Goal: Task Accomplishment & Management: Manage account settings

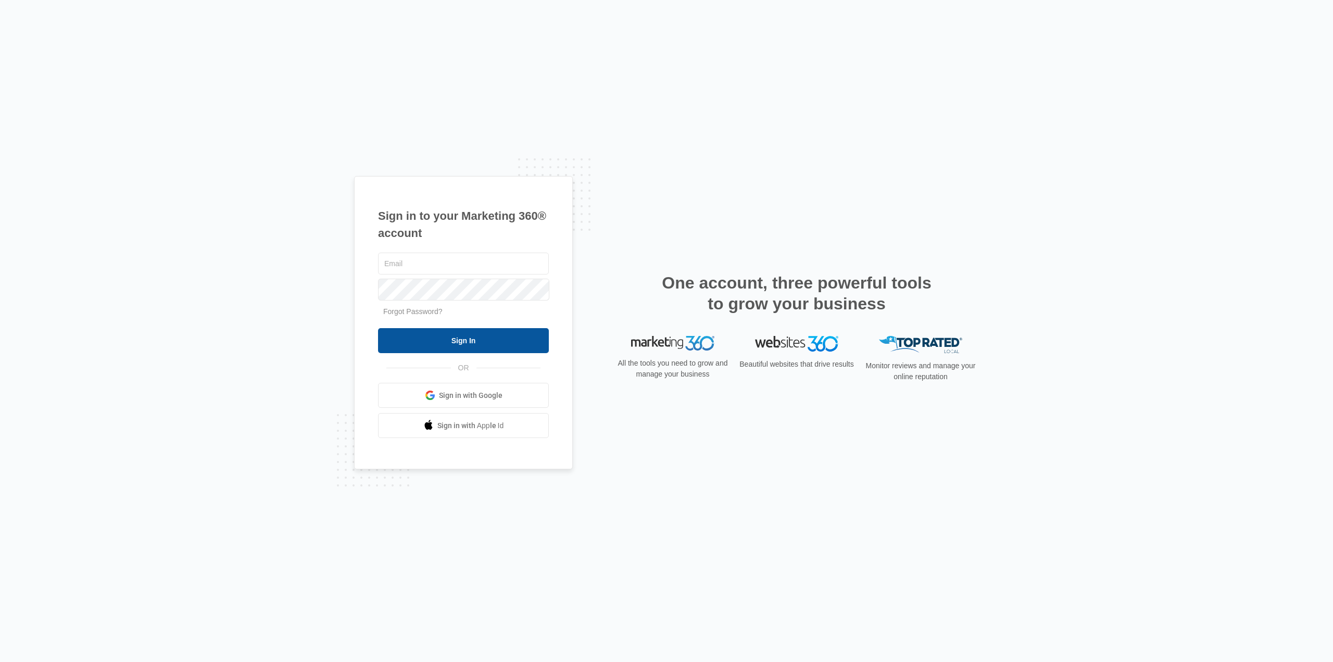
type input "[EMAIL_ADDRESS][DOMAIN_NAME]"
click at [436, 340] on input "Sign In" at bounding box center [463, 340] width 171 height 25
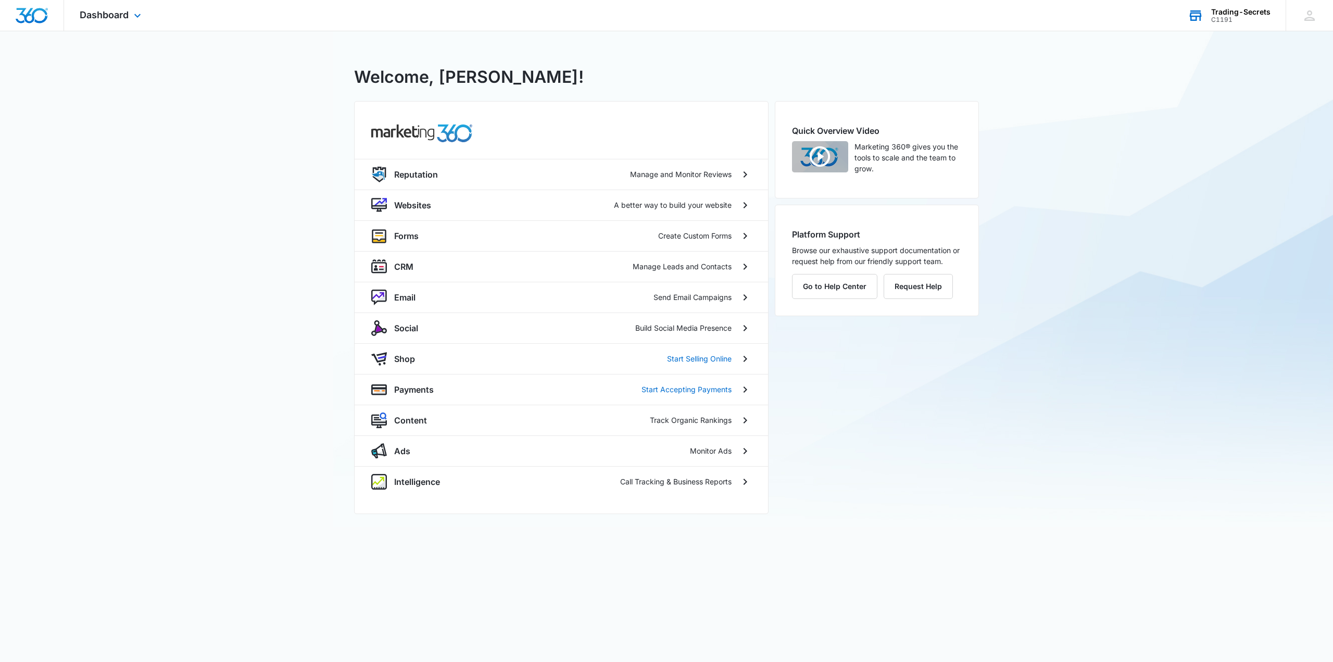
click at [1242, 17] on div "C1191" at bounding box center [1240, 19] width 59 height 7
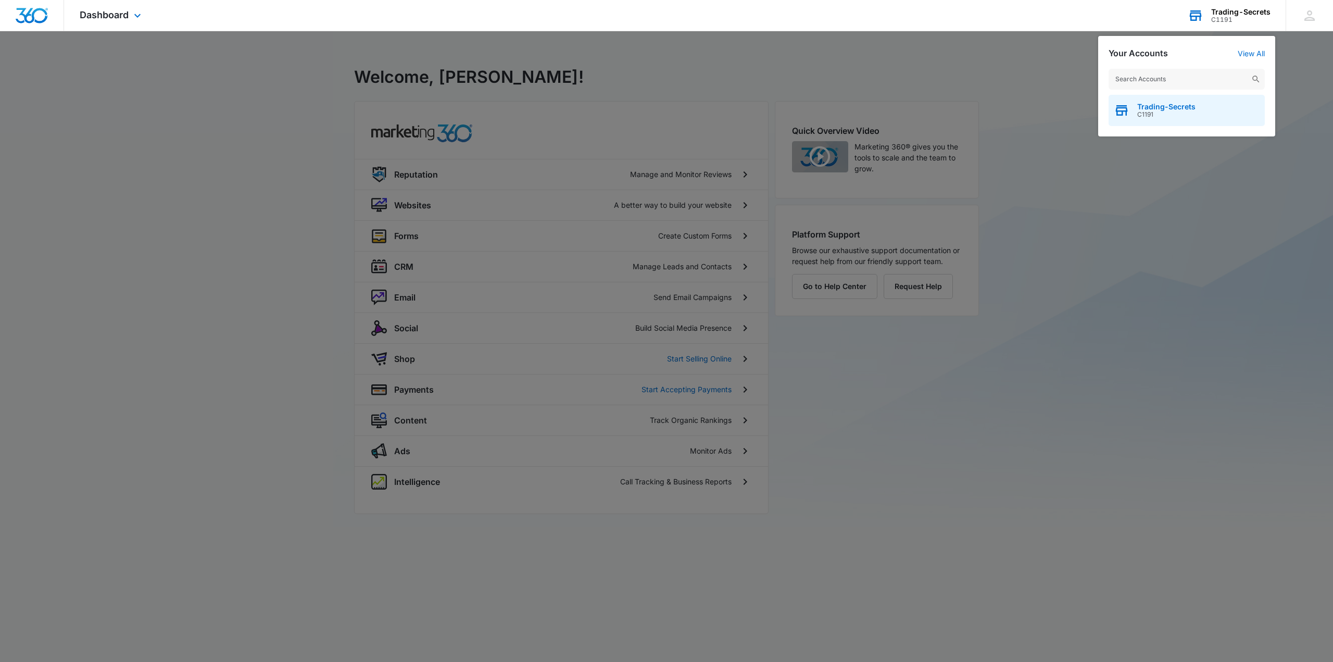
click at [1170, 108] on span "Trading-Secrets" at bounding box center [1166, 107] width 58 height 8
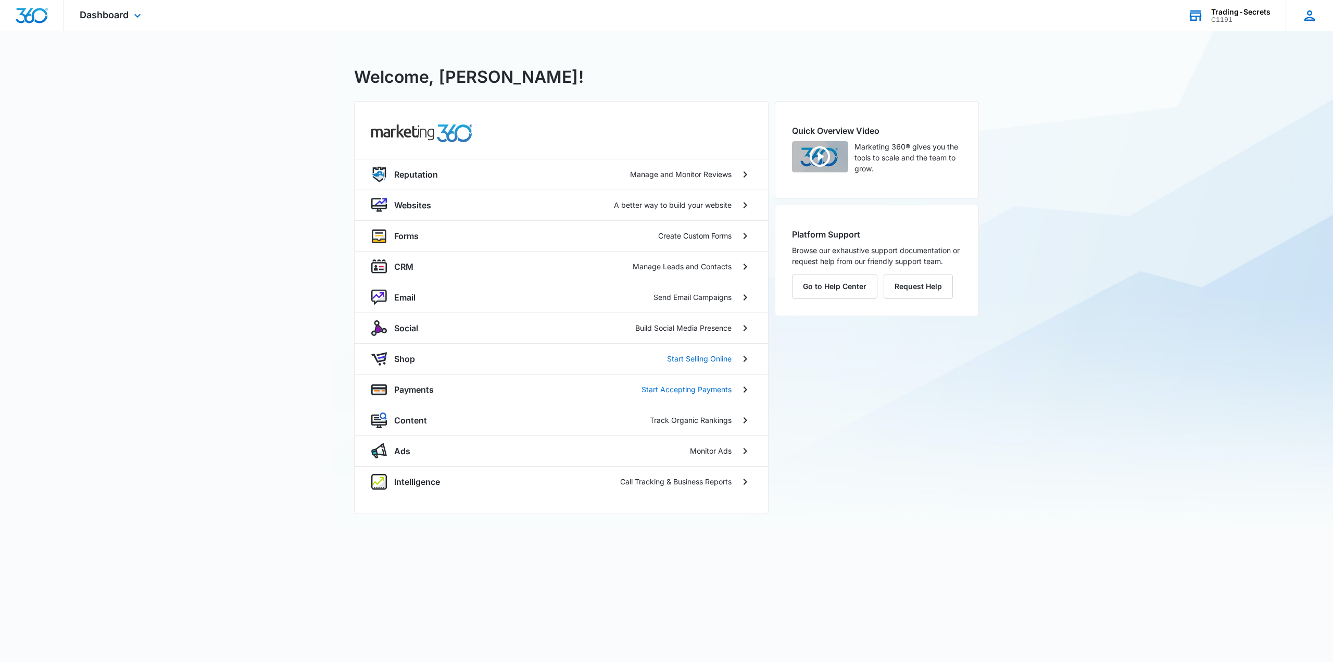
click at [1304, 19] on icon at bounding box center [1310, 16] width 16 height 16
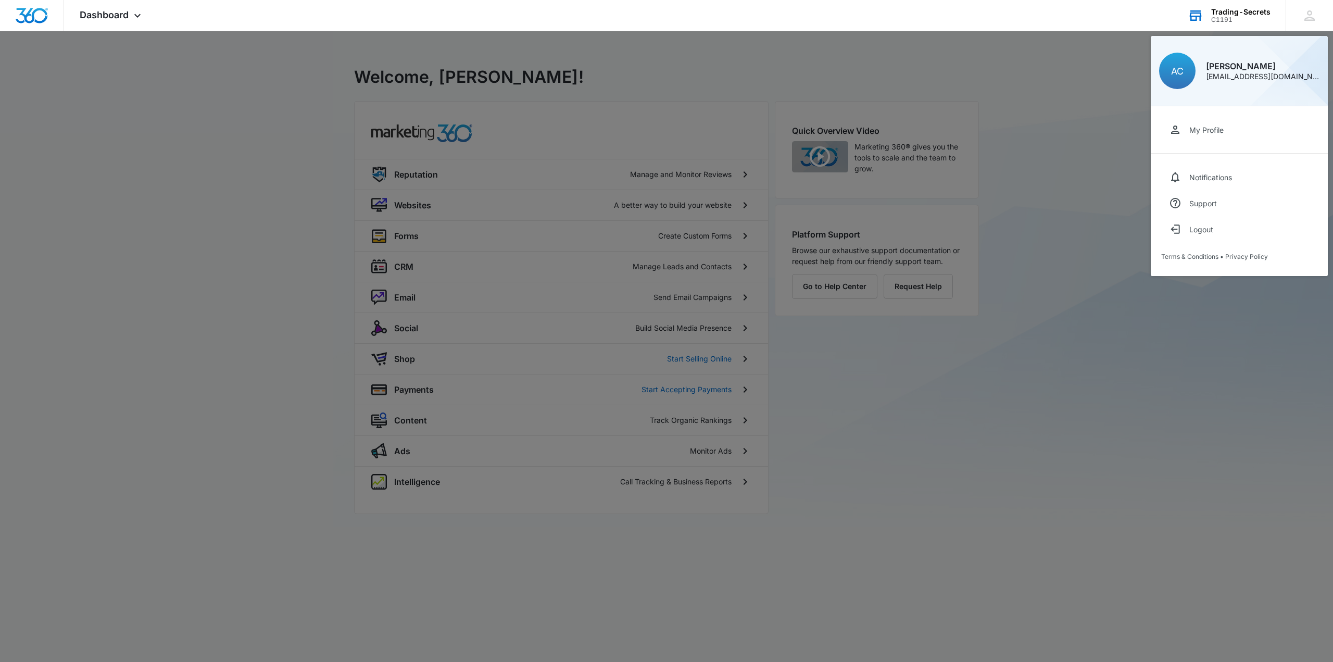
click at [1203, 142] on link "My Profile" at bounding box center [1239, 130] width 156 height 26
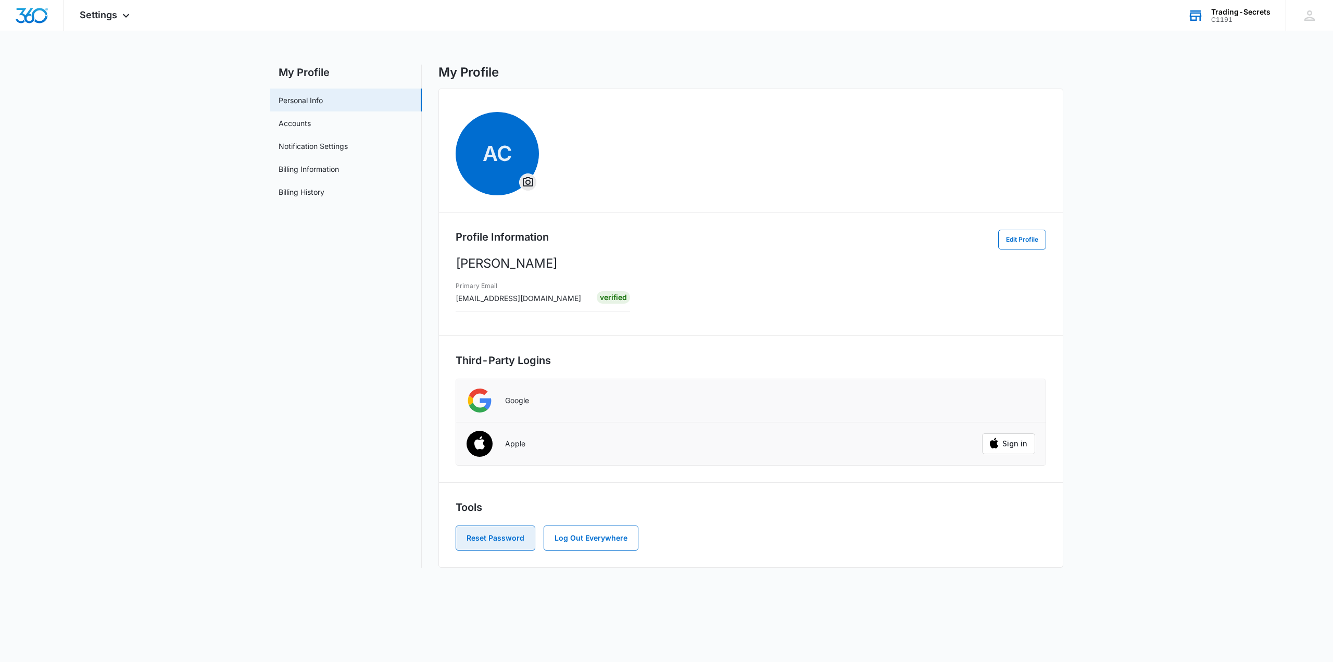
click at [499, 533] on button "Reset Password" at bounding box center [496, 537] width 80 height 25
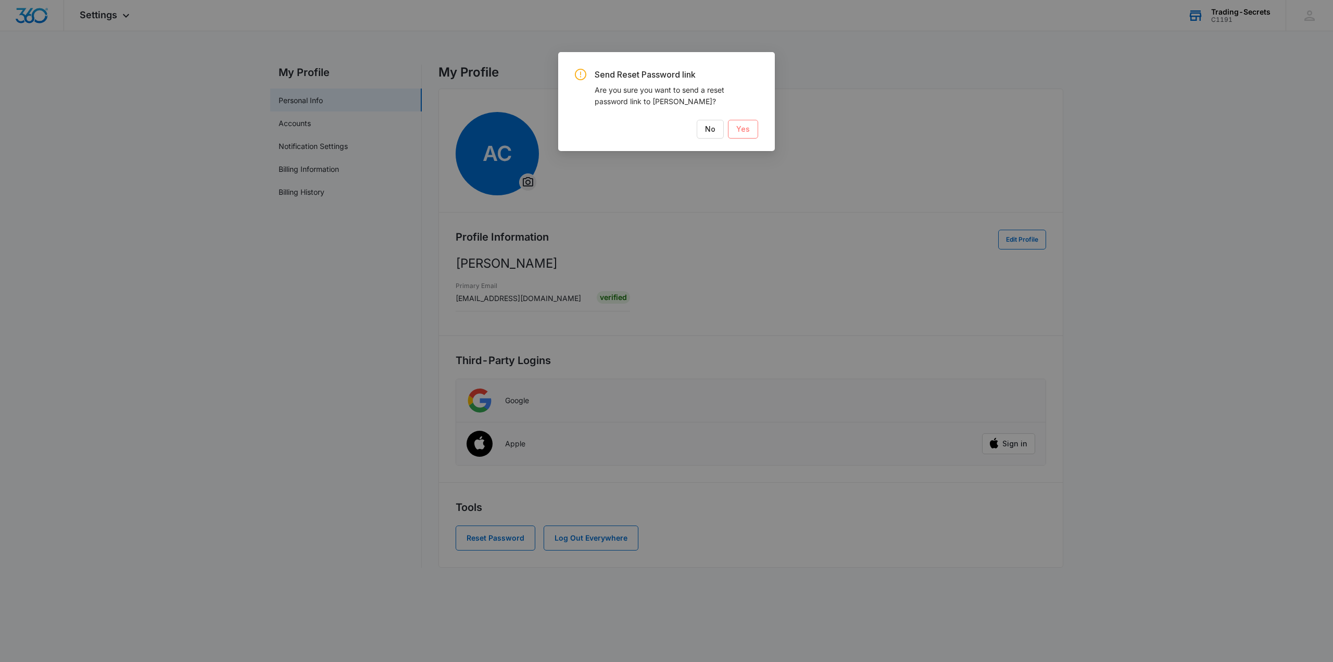
click at [743, 127] on span "Yes" at bounding box center [743, 128] width 14 height 11
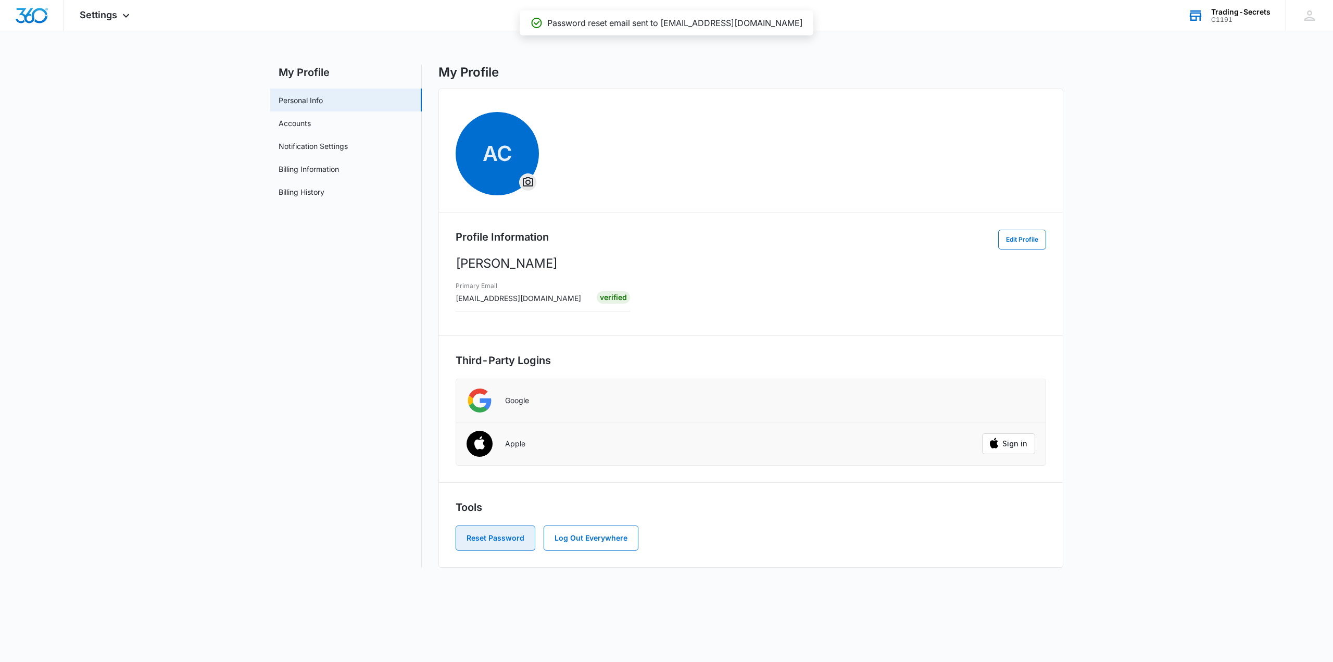
click at [499, 537] on button "Reset Password" at bounding box center [496, 537] width 80 height 25
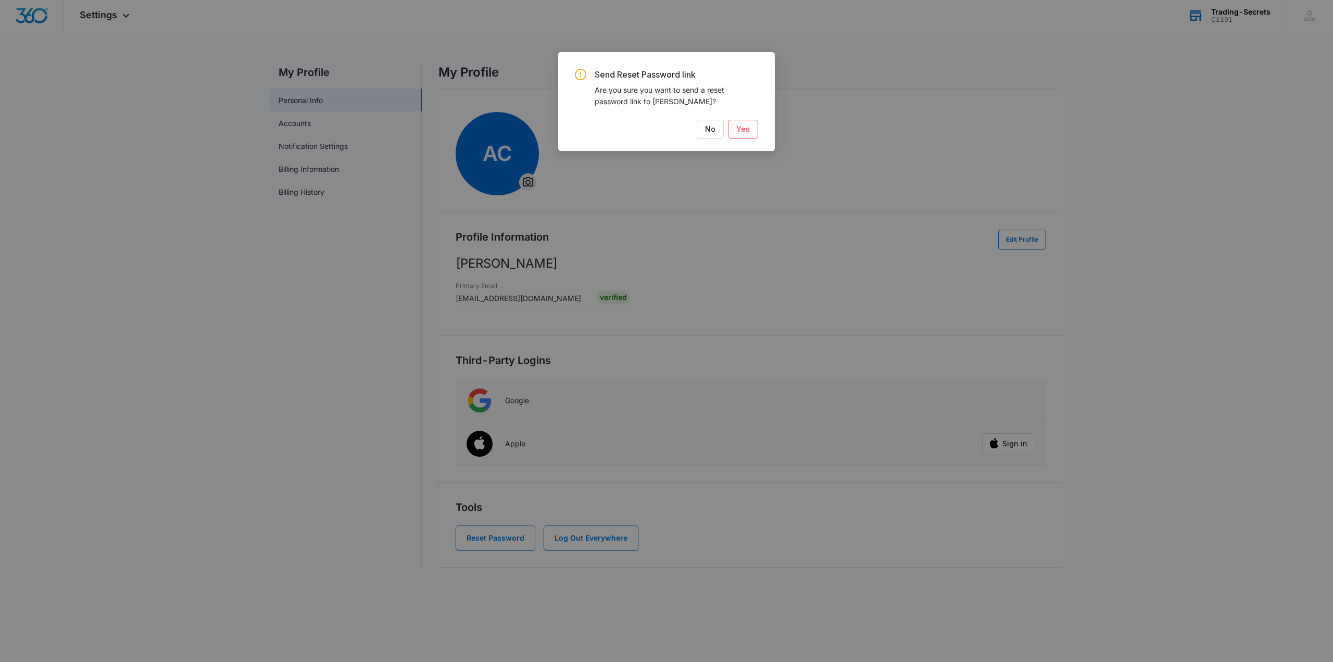
drag, startPoint x: 667, startPoint y: 94, endPoint x: 712, endPoint y: 105, distance: 47.1
type textarea "re you want to send a reset password link to Ashleigh Clarke?"
click at [712, 105] on div "Are you sure you want to send a reset password link to Ashleigh Clarke?" at bounding box center [677, 95] width 164 height 23
click at [746, 126] on span "Yes" at bounding box center [743, 128] width 14 height 11
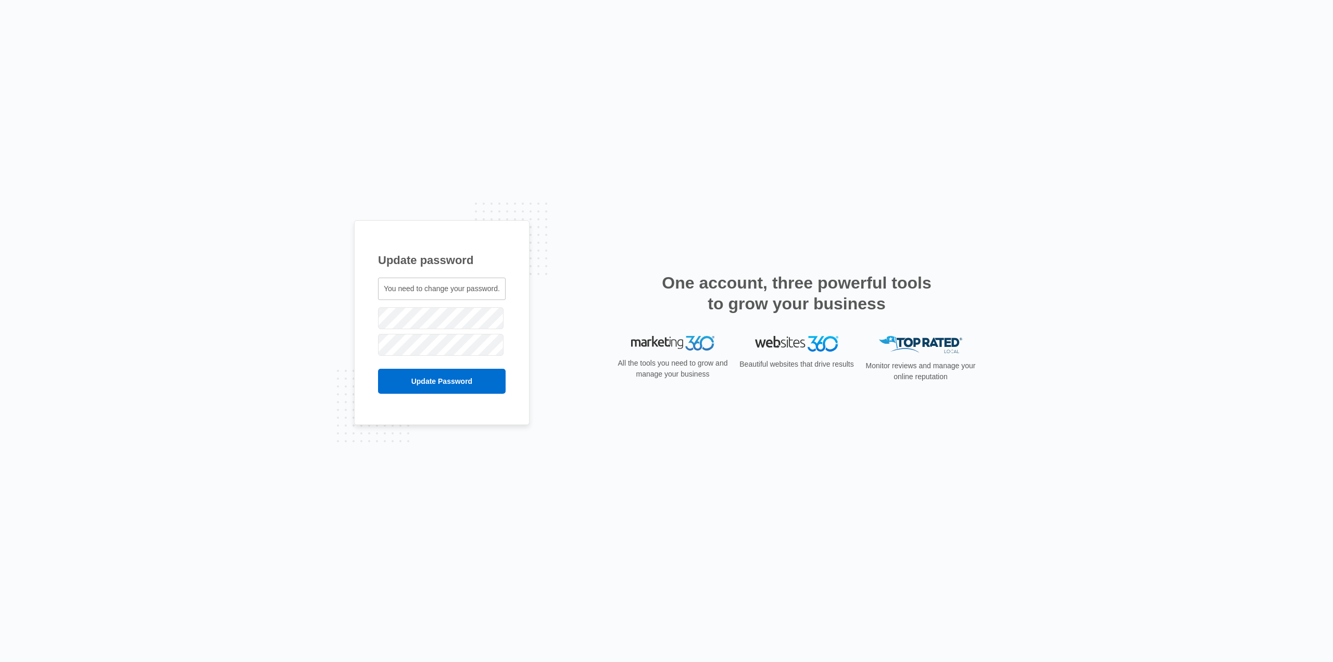
click at [440, 289] on span "You need to change your password." at bounding box center [442, 288] width 116 height 8
click at [415, 378] on input "Update Password" at bounding box center [442, 381] width 128 height 25
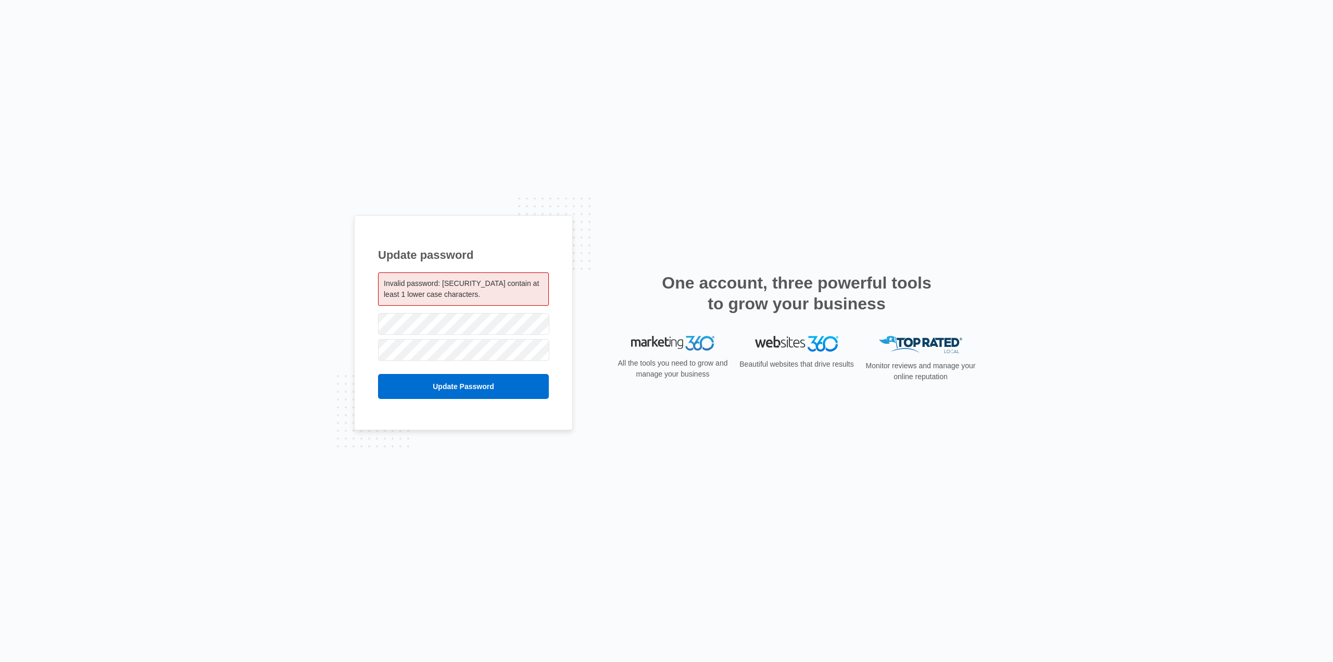
click at [436, 313] on div at bounding box center [463, 324] width 171 height 26
click at [410, 399] on div "Update password Invalid password: [SECURITY_DATA] contain at least 1 lower case…" at bounding box center [463, 323] width 219 height 216
click at [418, 390] on input "Update Password" at bounding box center [463, 386] width 171 height 25
